Goal: Communication & Community: Answer question/provide support

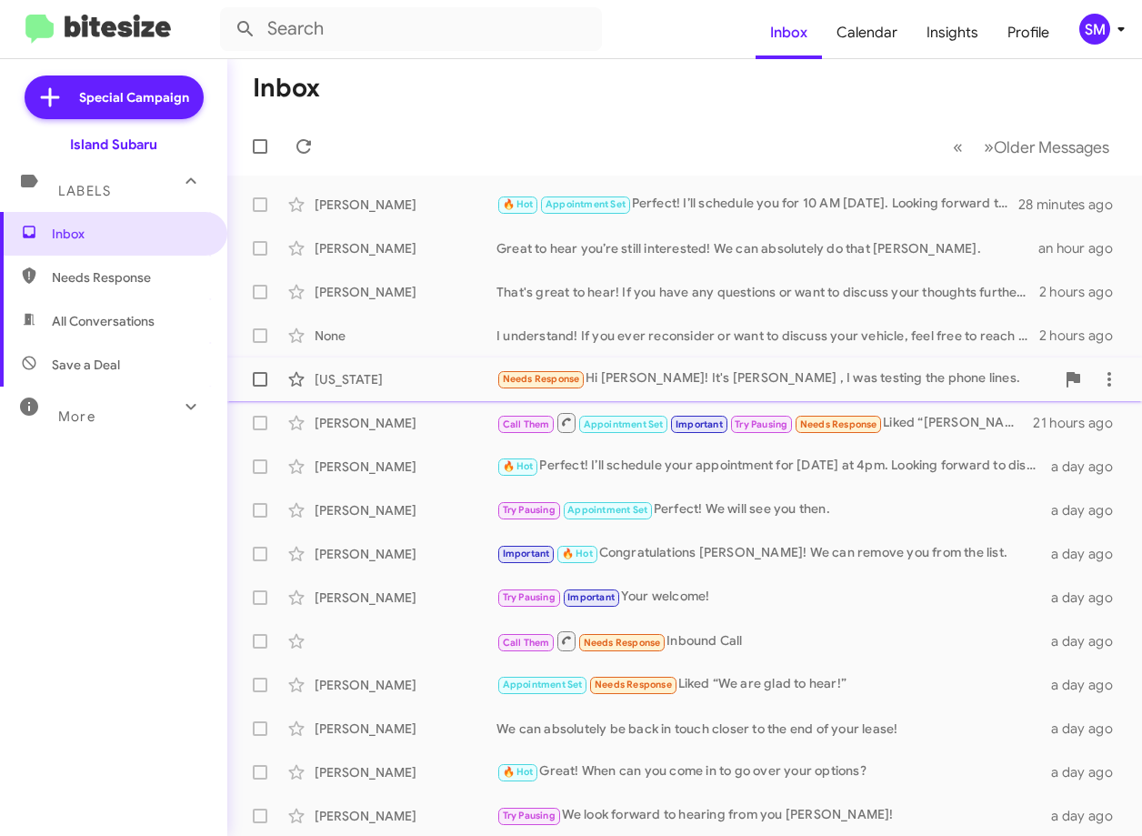
click at [430, 381] on div "[US_STATE]" at bounding box center [406, 379] width 182 height 18
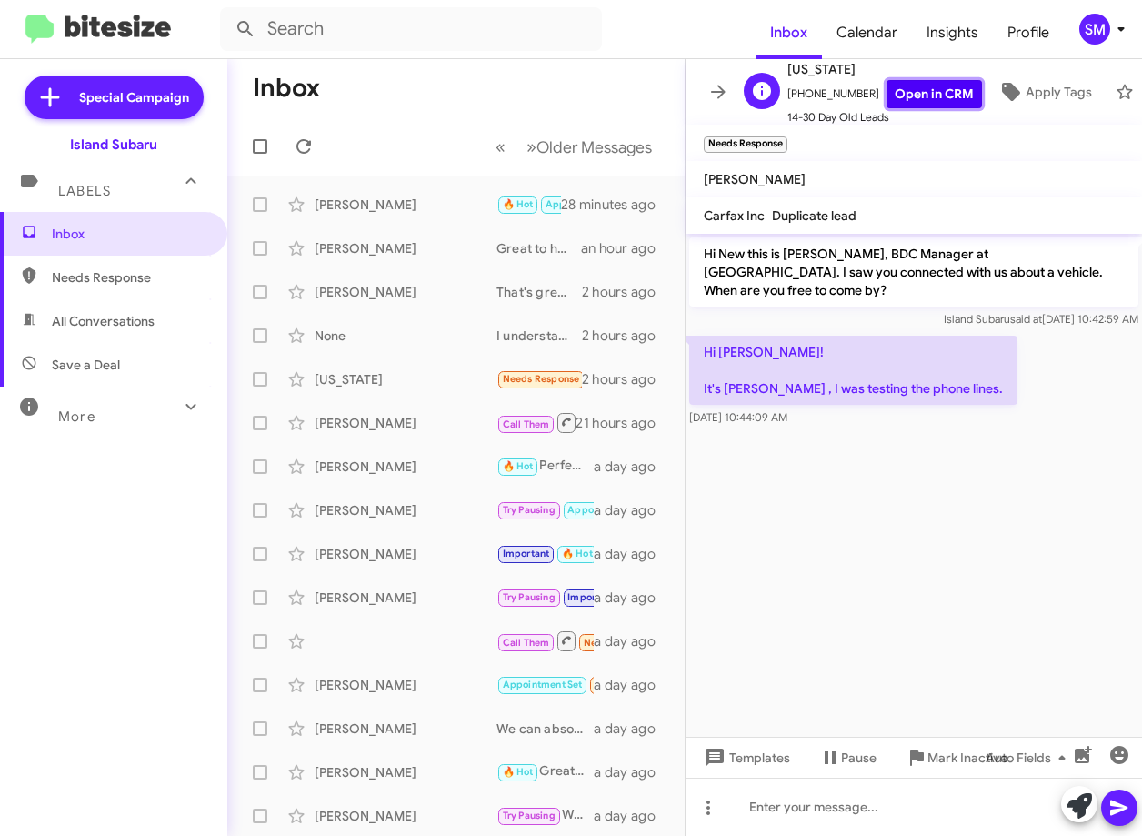
click at [910, 87] on link "Open in CRM" at bounding box center [935, 94] width 96 height 28
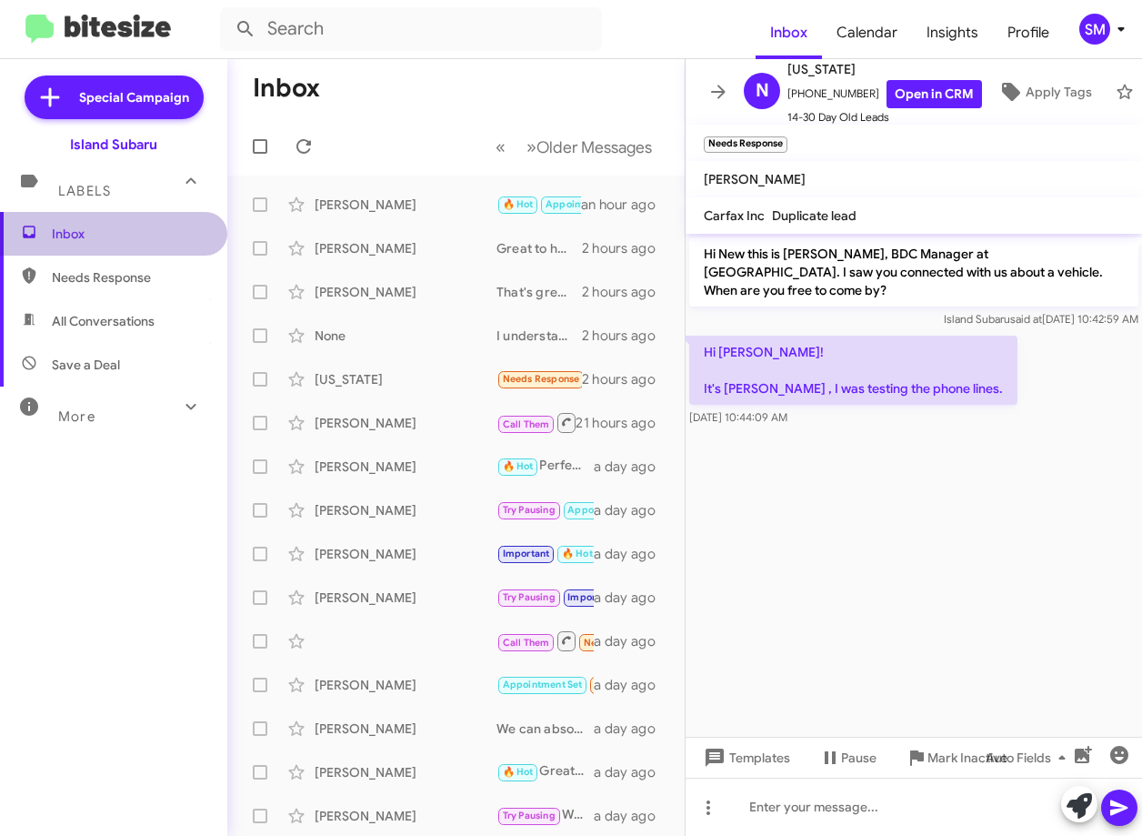
click at [146, 226] on span "Inbox" at bounding box center [129, 234] width 155 height 18
